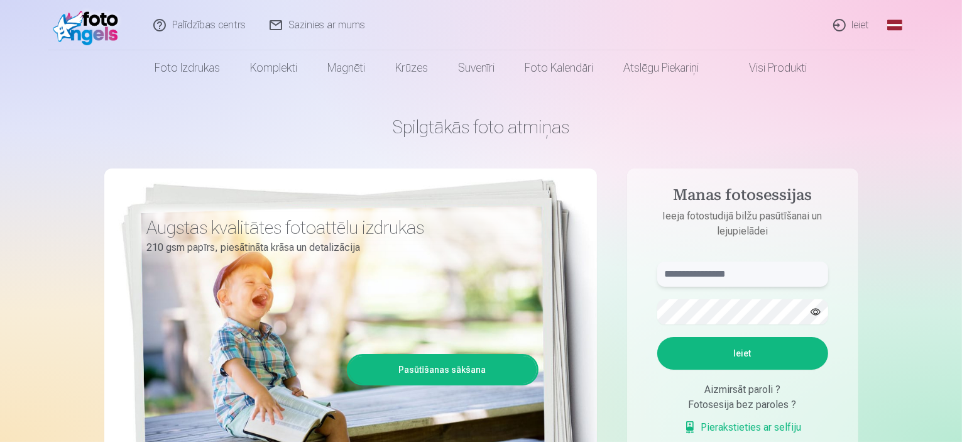
click at [714, 281] on input "text" at bounding box center [742, 273] width 171 height 25
type input "******"
click at [759, 352] on button "Ieiet" at bounding box center [742, 353] width 171 height 33
click at [760, 358] on button "Ieiet" at bounding box center [742, 353] width 171 height 33
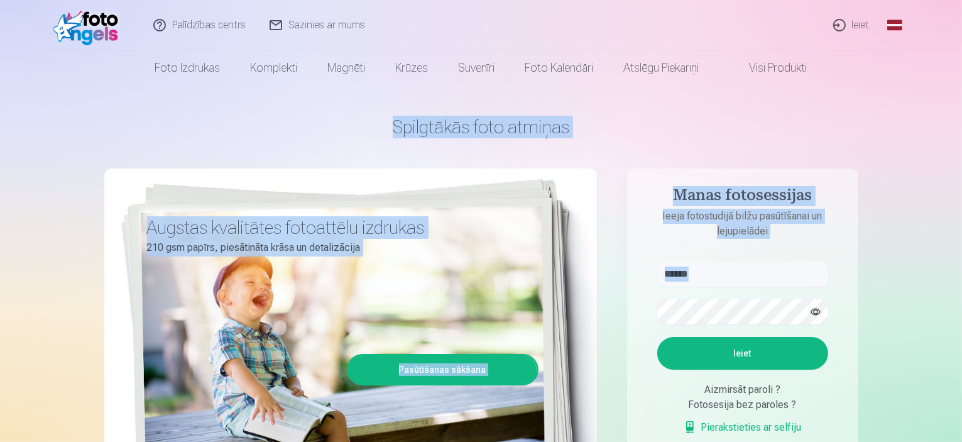
drag, startPoint x: 958, startPoint y: 299, endPoint x: 892, endPoint y: -48, distance: 352.4
click at [892, 0] on html "Palīdzības centrs Sazinies ar mums Ieiet Global Latvian (lv) Lithuanian (lt) Ru…" at bounding box center [481, 221] width 962 height 442
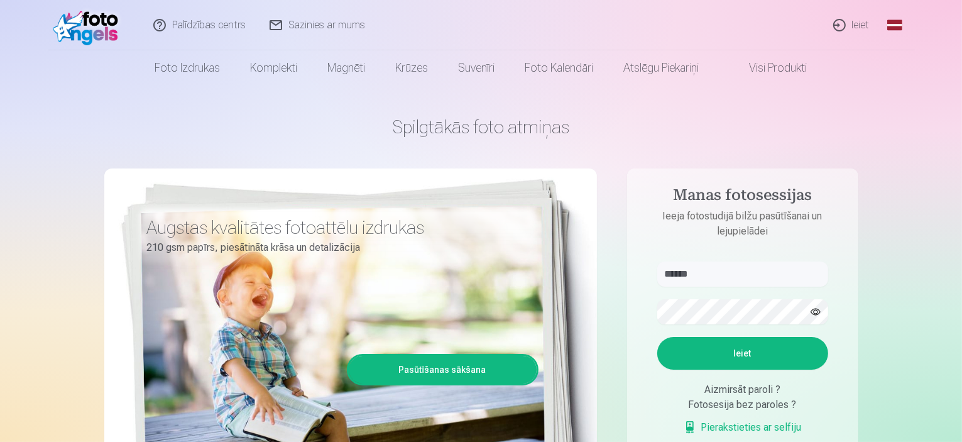
click at [894, 69] on nav "Foto izdrukas Augstas kvalitātes fotoattēlu izdrukas 210 gsm papīrs, piesātināt…" at bounding box center [481, 67] width 962 height 35
click at [327, 23] on link "Sazinies ar mums" at bounding box center [317, 25] width 119 height 50
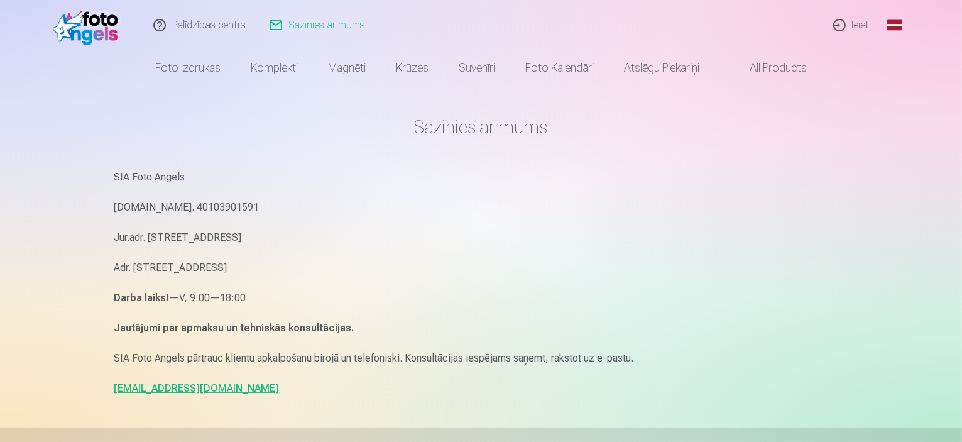
click at [180, 388] on link "info@fotoangels.lv" at bounding box center [196, 388] width 165 height 12
